Goal: Task Accomplishment & Management: Manage account settings

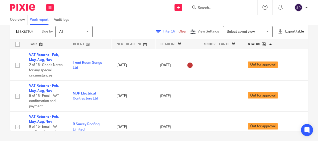
scroll to position [199, 0]
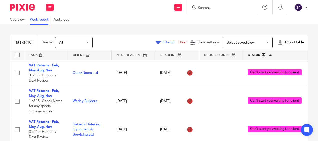
click at [1, 75] on div "Tasks (16) Due by All All Today Tomorrow This week Next week This month Next mo…" at bounding box center [159, 83] width 318 height 116
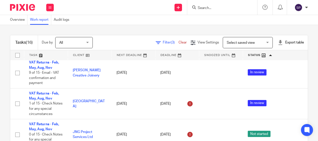
scroll to position [75, 0]
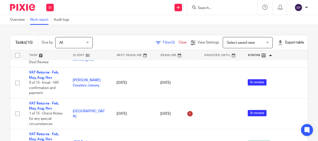
click at [0, 93] on html "Work Email Clients Team Reports Settings Work Email Clients Team Reports Settin…" at bounding box center [159, 70] width 318 height 141
